Goal: Navigation & Orientation: Find specific page/section

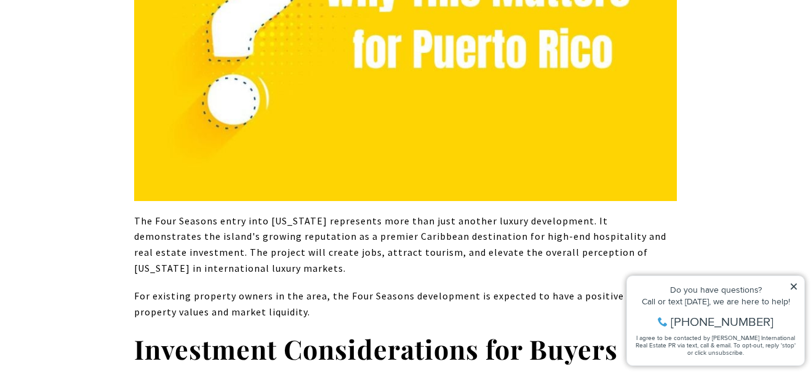
scroll to position [5309, 0]
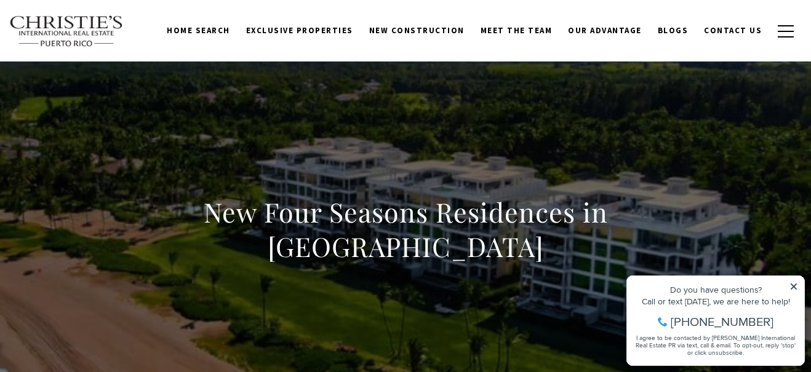
scroll to position [7, 0]
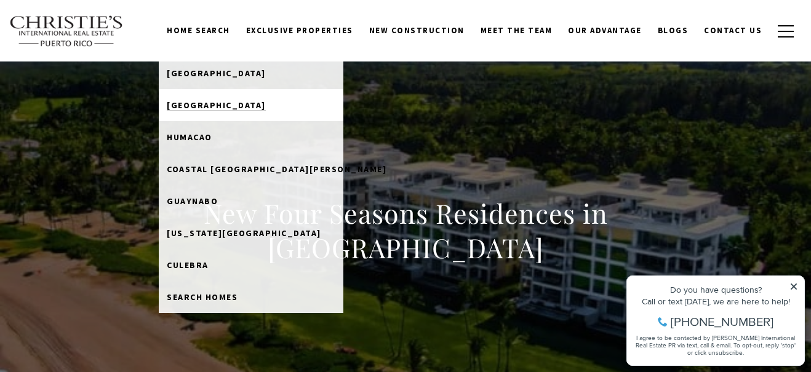
click at [227, 100] on span "[GEOGRAPHIC_DATA]" at bounding box center [216, 105] width 99 height 11
